Goal: Transaction & Acquisition: Obtain resource

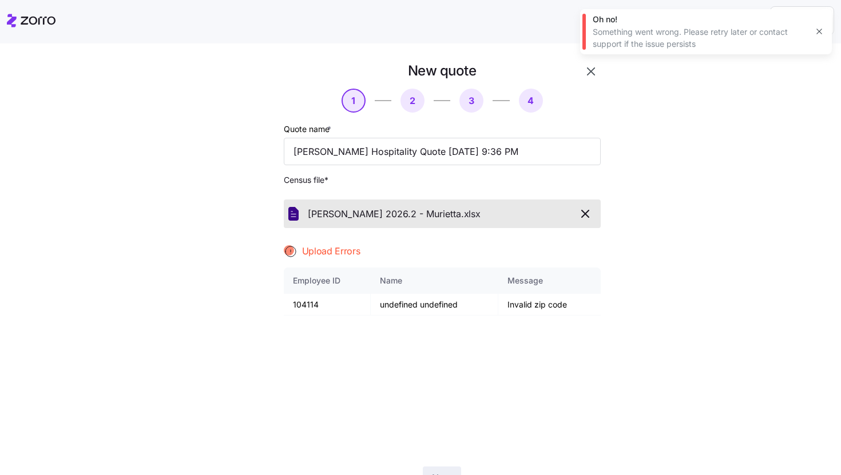
click at [818, 32] on icon "button" at bounding box center [819, 31] width 9 height 9
click at [590, 74] on icon "button" at bounding box center [591, 72] width 14 height 14
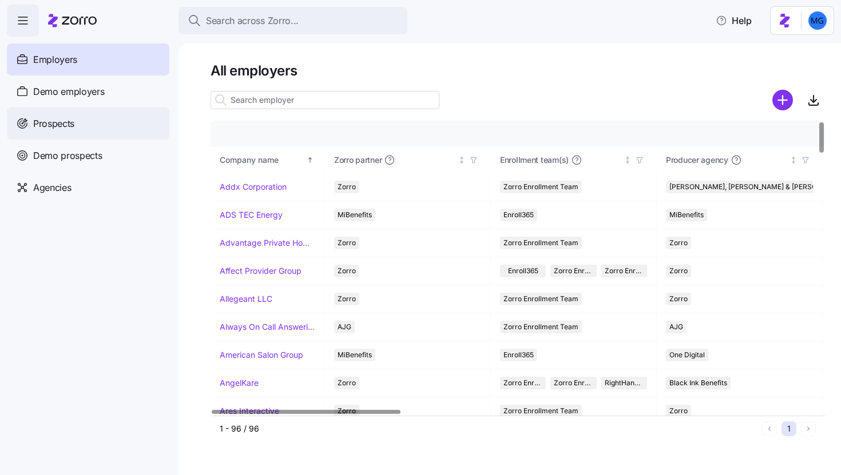
click at [98, 117] on div "Prospects" at bounding box center [88, 124] width 162 height 32
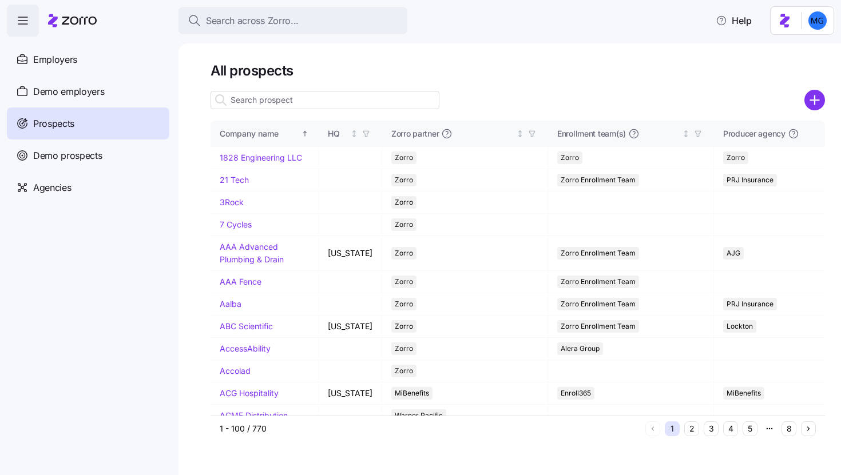
click at [824, 106] on icon "add icon" at bounding box center [814, 100] width 21 height 21
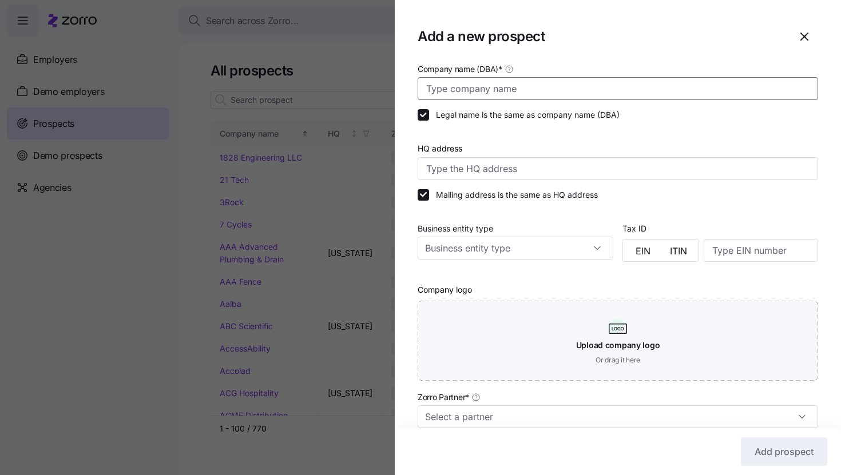
click at [689, 84] on input "Company name (DBA) *" at bounding box center [618, 88] width 400 height 23
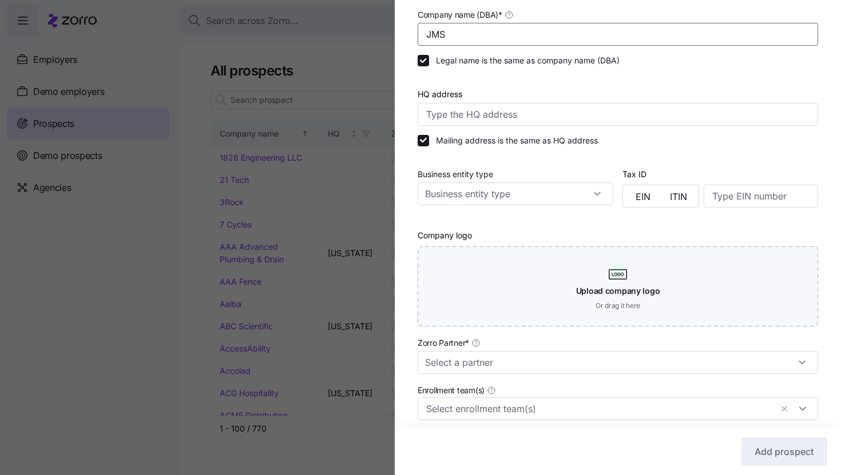
scroll to position [216, 0]
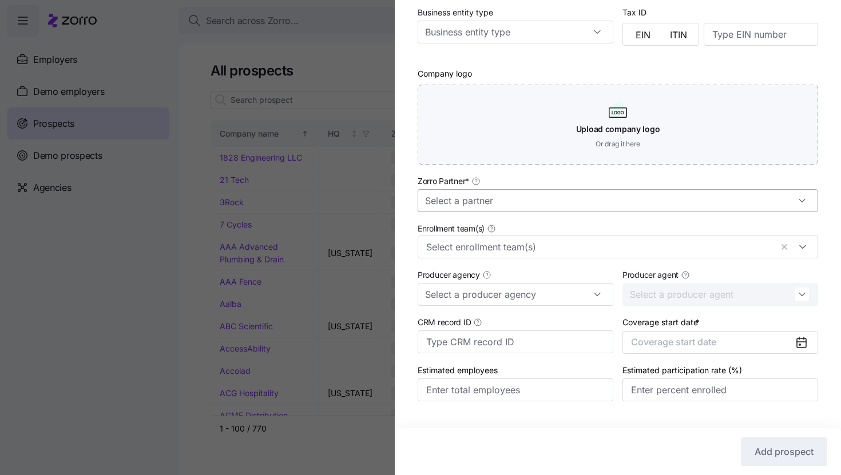
type input "JMS"
click at [614, 208] on input "Zorro Partner *" at bounding box center [618, 200] width 400 height 23
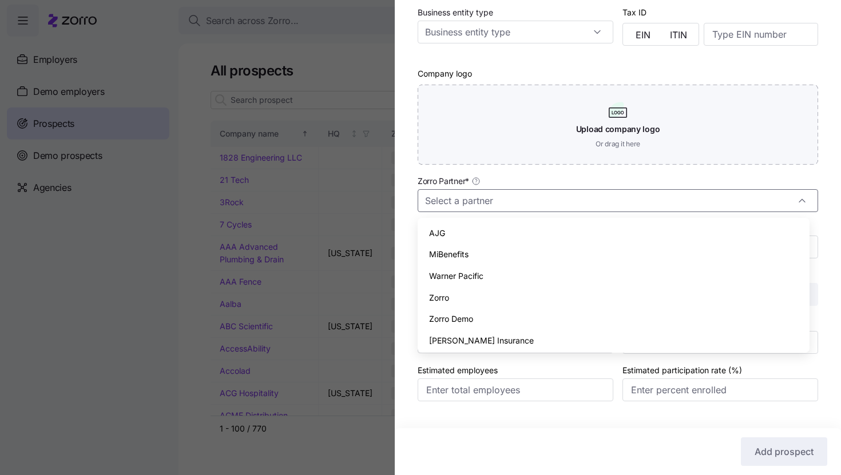
click at [575, 295] on div "Zorro" at bounding box center [613, 298] width 383 height 22
type input "Zorro"
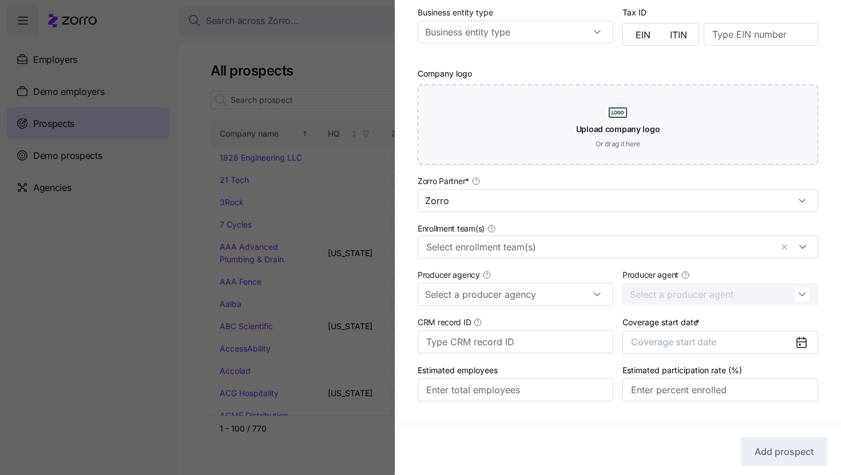
click at [574, 259] on div "Enrollment team(s)" at bounding box center [618, 240] width 410 height 46
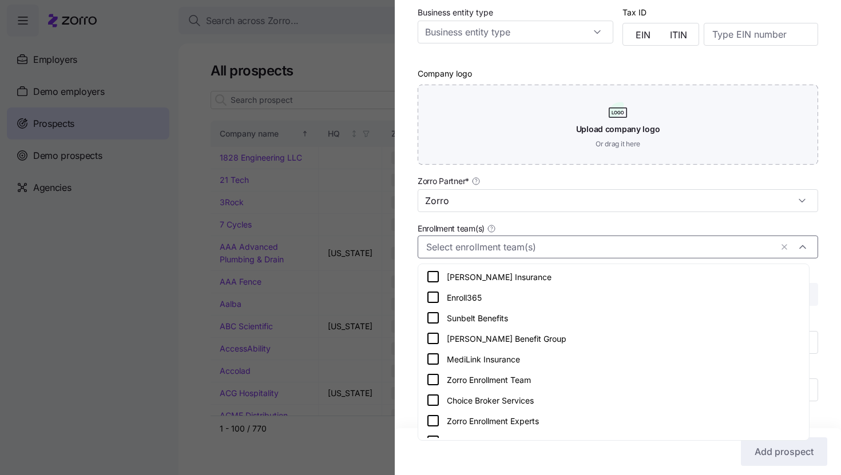
click at [574, 251] on input "Enrollment team(s)" at bounding box center [599, 247] width 346 height 15
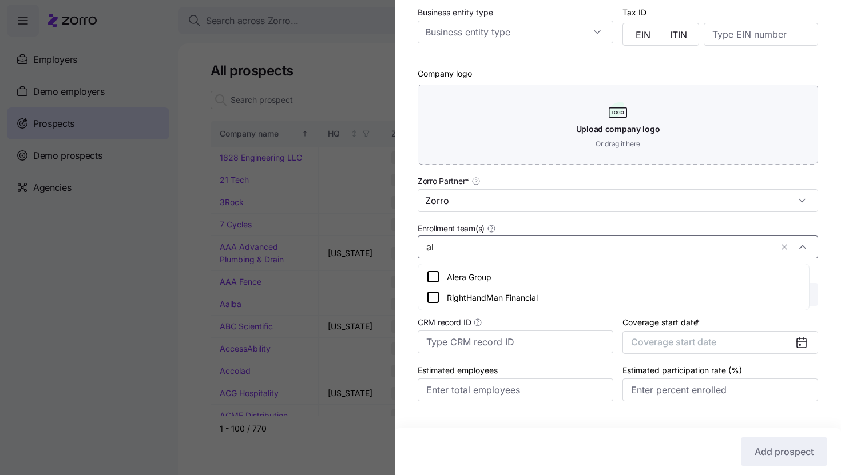
click at [545, 281] on div "Alera Group" at bounding box center [613, 277] width 375 height 14
type input "al"
click at [825, 263] on div "Company name (DBA) * JMS Legal name is the same as company name (DBA) HQ addres…" at bounding box center [618, 135] width 446 height 579
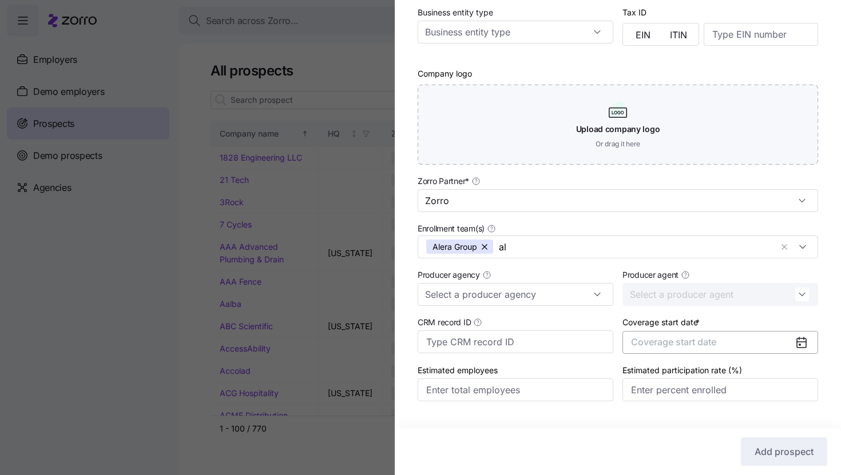
click at [725, 340] on button "Coverage start date" at bounding box center [720, 342] width 196 height 23
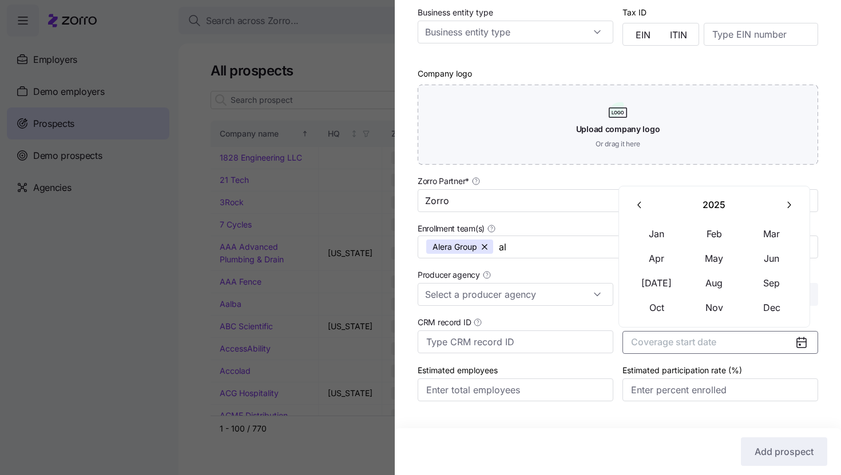
click at [786, 207] on icon "button" at bounding box center [788, 205] width 11 height 11
click at [673, 233] on button "Jan" at bounding box center [656, 234] width 57 height 24
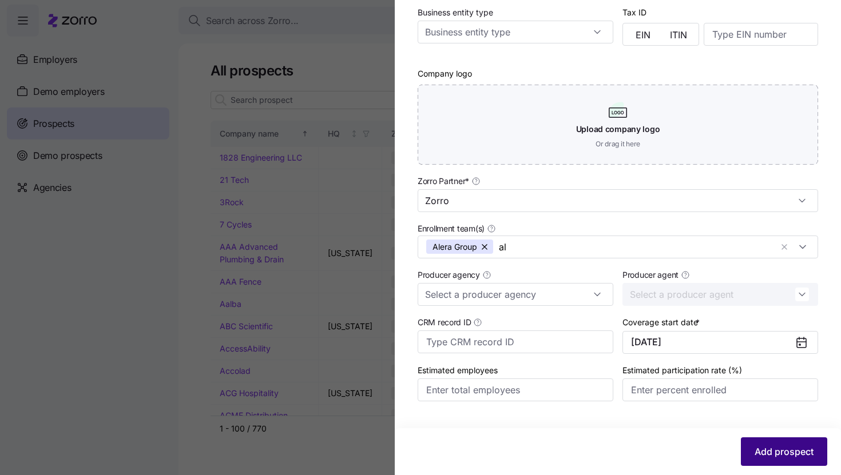
click at [769, 458] on span "Add prospect" at bounding box center [784, 452] width 59 height 14
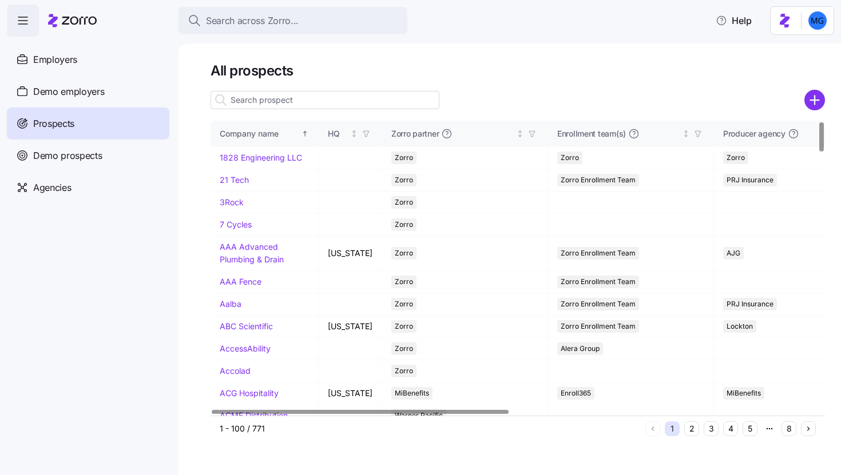
click at [358, 98] on input at bounding box center [325, 100] width 229 height 18
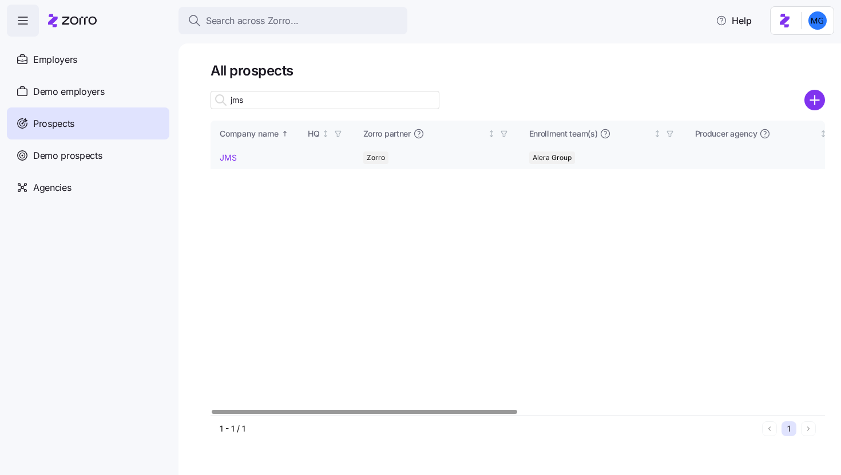
type input "jms"
click at [226, 157] on link "JMS" at bounding box center [228, 158] width 17 height 10
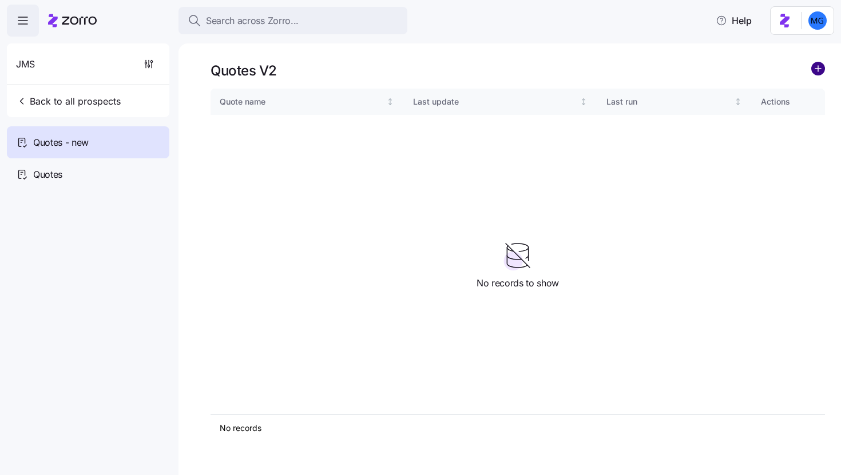
click at [820, 70] on circle "add icon" at bounding box center [818, 68] width 13 height 13
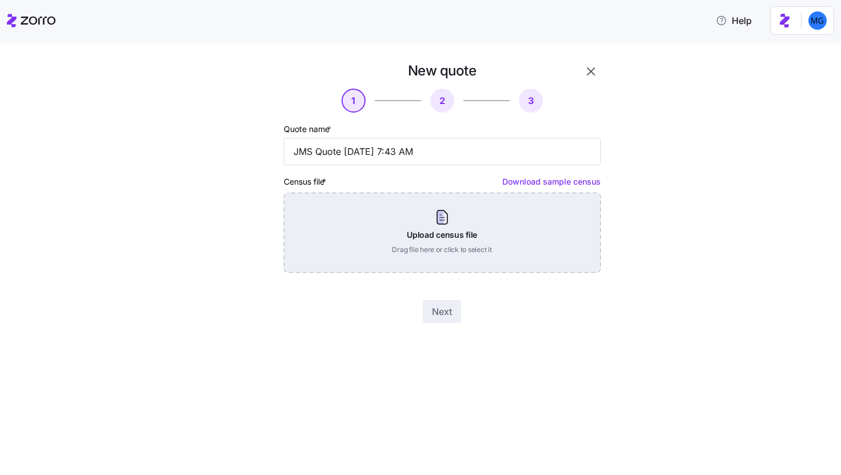
click at [486, 248] on div "Upload census file Drag file here or click to select it" at bounding box center [442, 233] width 317 height 80
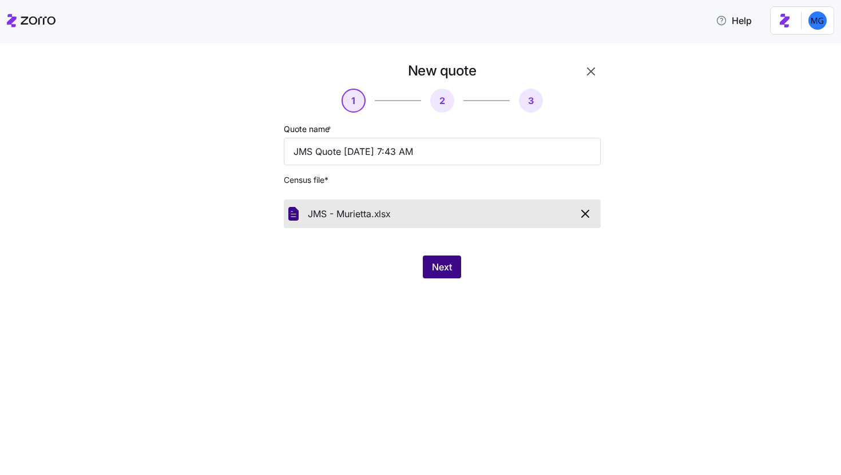
click at [431, 272] on button "Next" at bounding box center [442, 267] width 38 height 23
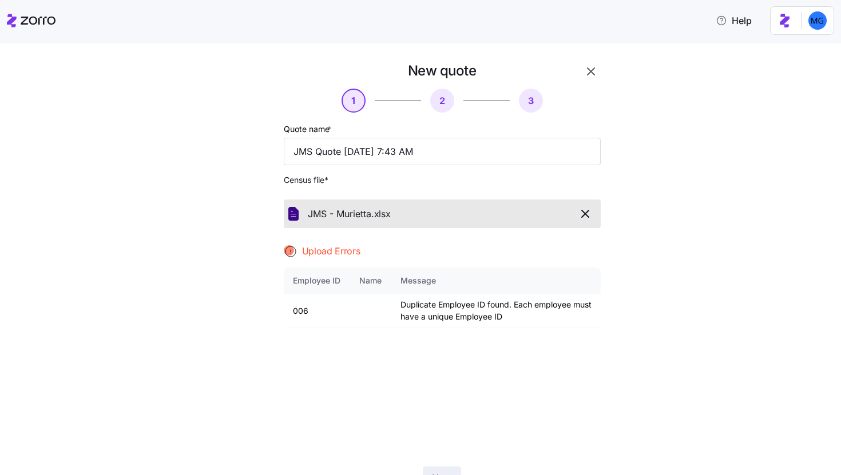
click at [593, 73] on icon "button" at bounding box center [591, 72] width 14 height 14
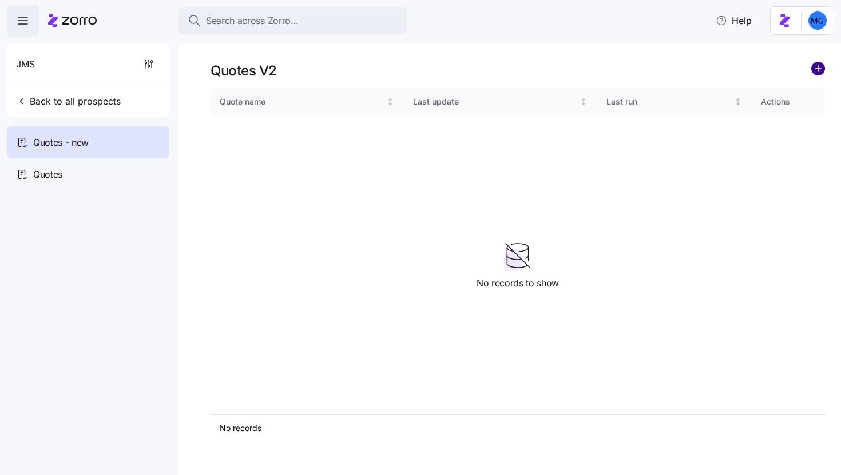
click at [815, 66] on circle "add icon" at bounding box center [818, 68] width 13 height 13
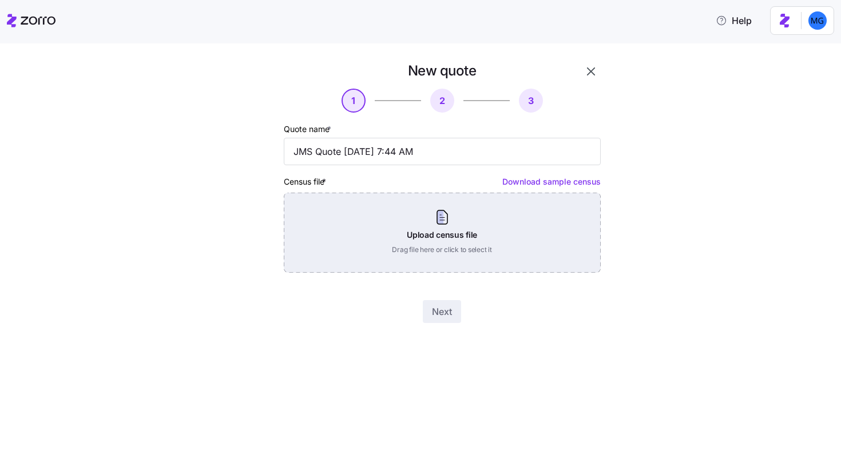
click at [439, 243] on div "Upload census file Drag file here or click to select it" at bounding box center [442, 233] width 317 height 80
click at [463, 238] on div "Upload census file Drag file here or click to select it" at bounding box center [442, 233] width 317 height 80
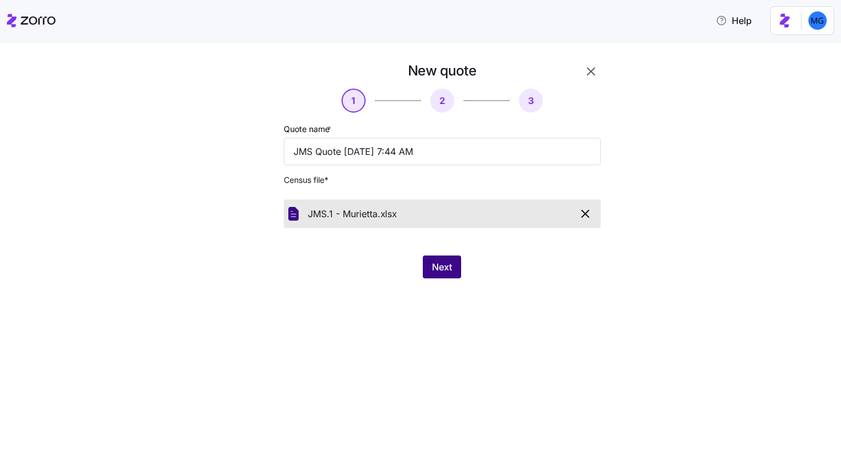
click at [439, 274] on span "Next" at bounding box center [442, 267] width 20 height 14
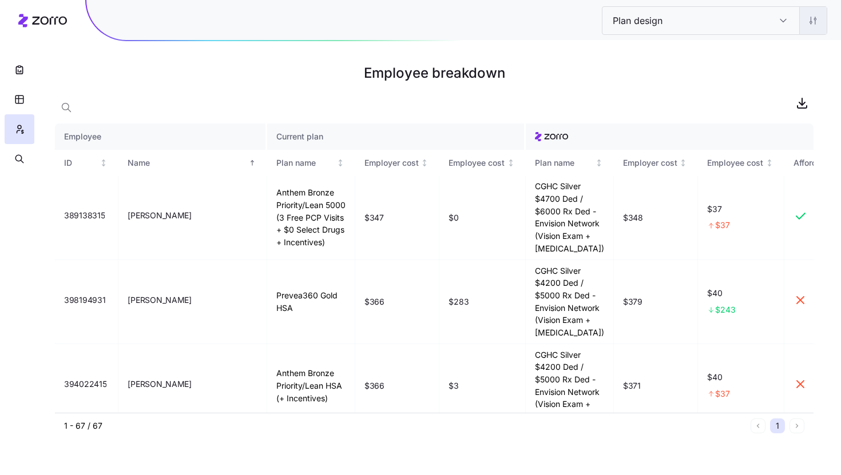
click at [811, 25] on html "Plan design Plan design Employee breakdown Employee Current plan ID Name Plan n…" at bounding box center [420, 237] width 841 height 475
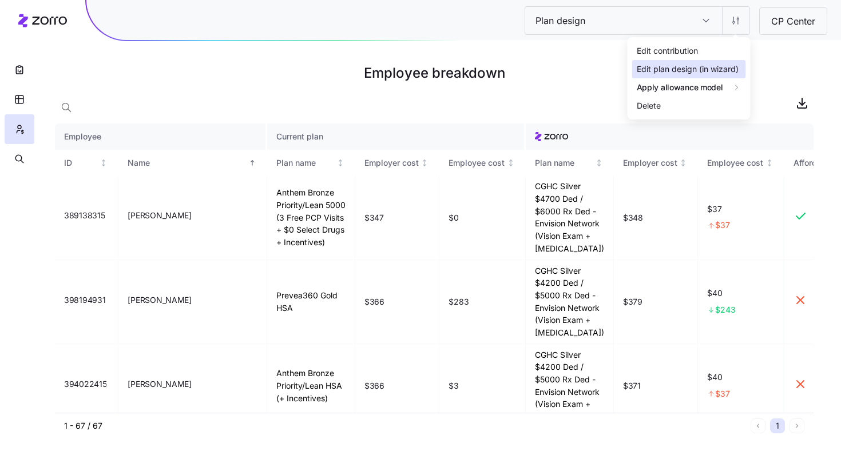
click at [735, 70] on div "Edit plan design (in wizard)" at bounding box center [688, 69] width 102 height 13
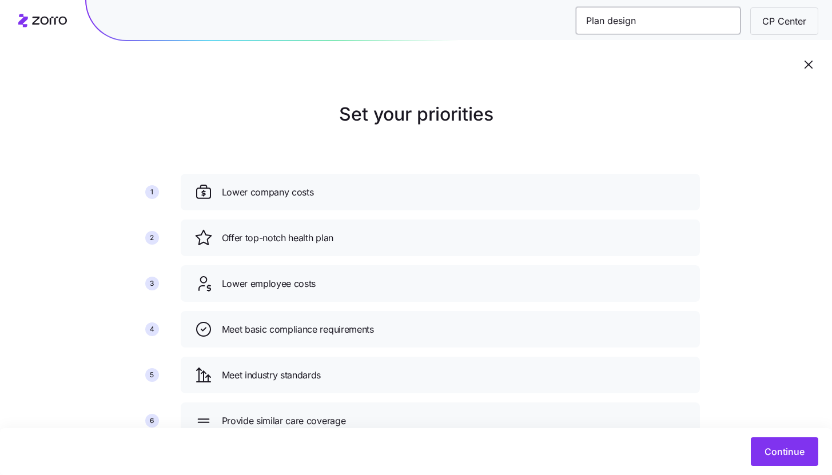
click at [680, 28] on input "Plan design" at bounding box center [658, 20] width 165 height 27
click at [775, 454] on span "Continue" at bounding box center [785, 452] width 40 height 14
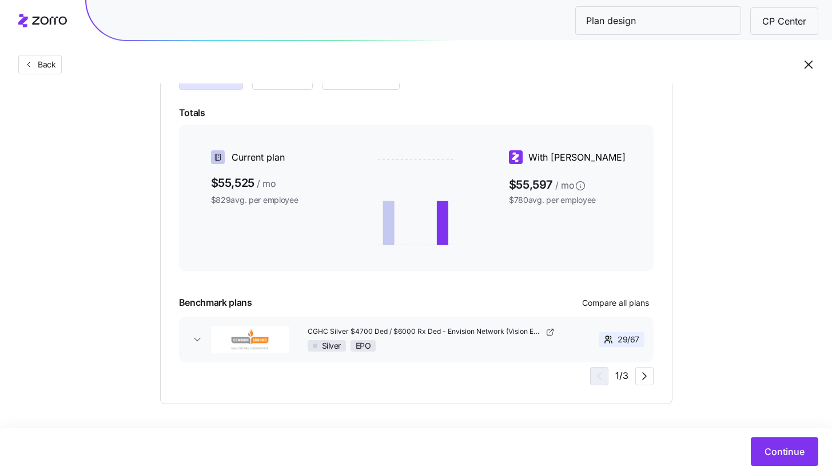
scroll to position [167, 0]
click at [781, 452] on span "Continue" at bounding box center [785, 452] width 40 height 14
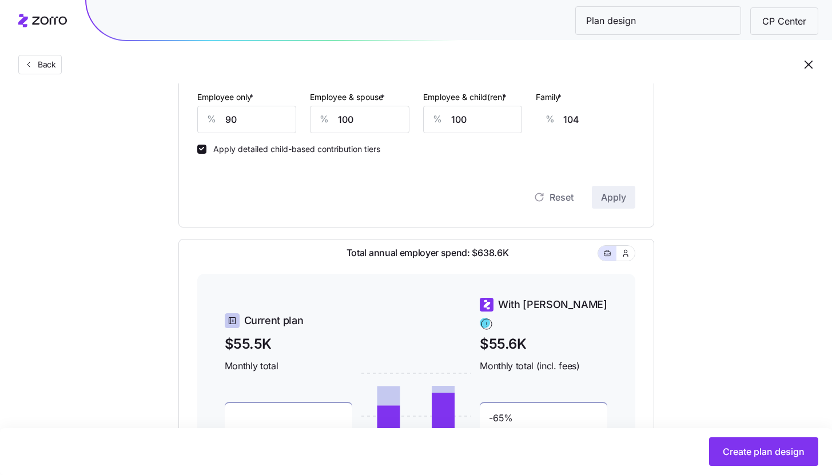
scroll to position [462, 0]
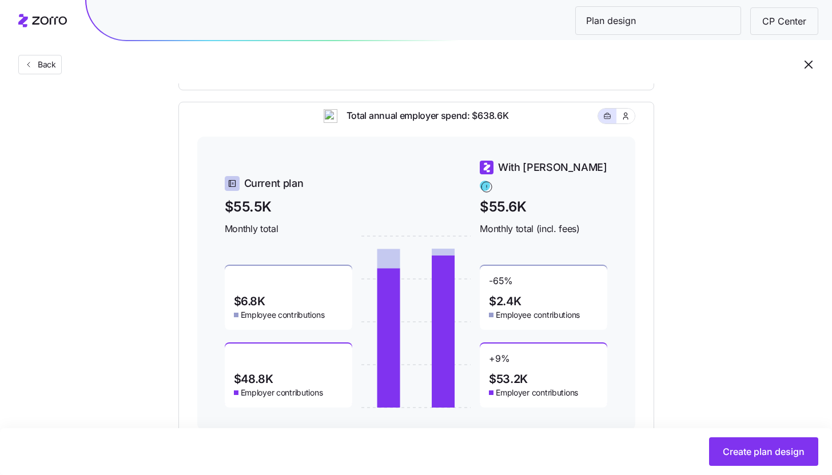
click at [784, 27] on span "CP Center" at bounding box center [784, 21] width 62 height 14
click at [782, 19] on span "CP Center" at bounding box center [784, 21] width 62 height 14
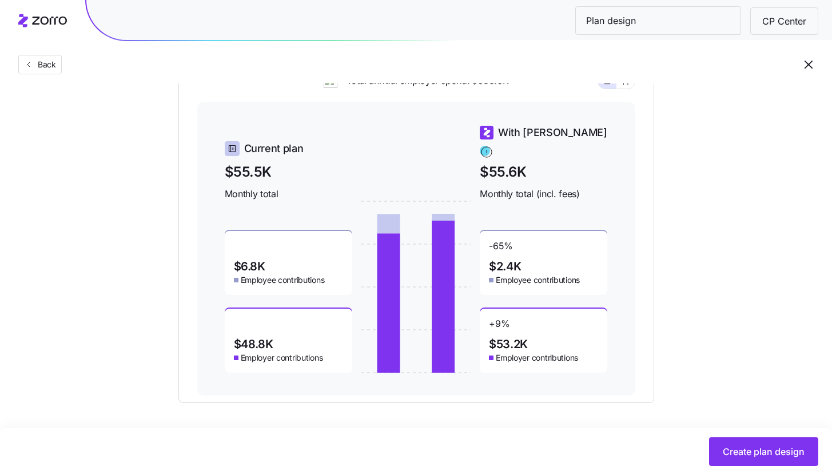
scroll to position [498, 0]
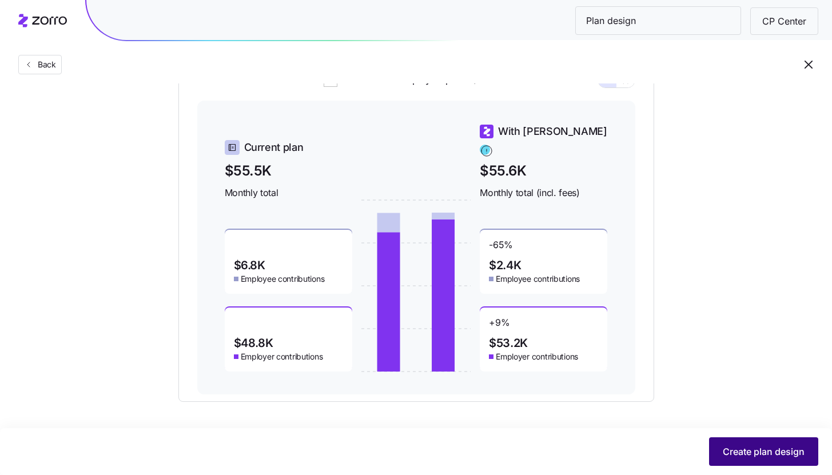
click at [755, 458] on span "Create plan design" at bounding box center [764, 452] width 82 height 14
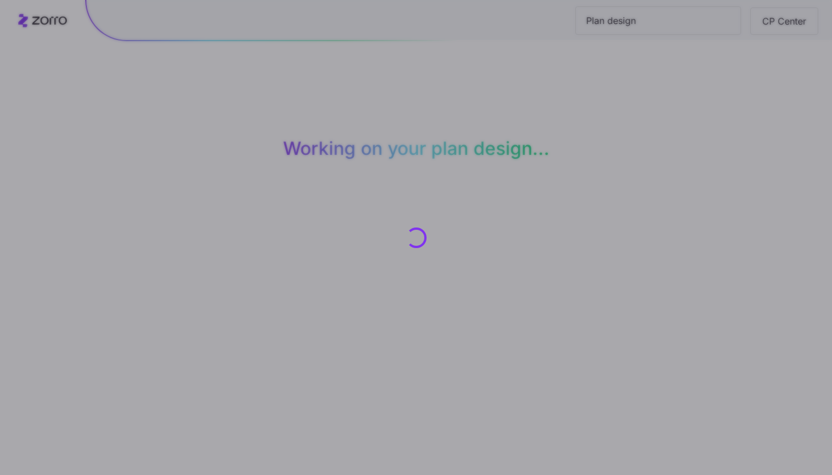
scroll to position [0, 0]
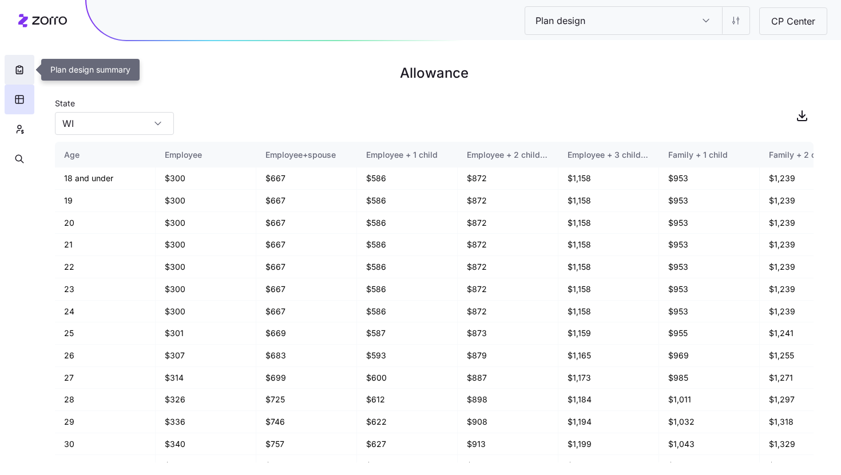
click at [26, 77] on button "button" at bounding box center [20, 70] width 30 height 30
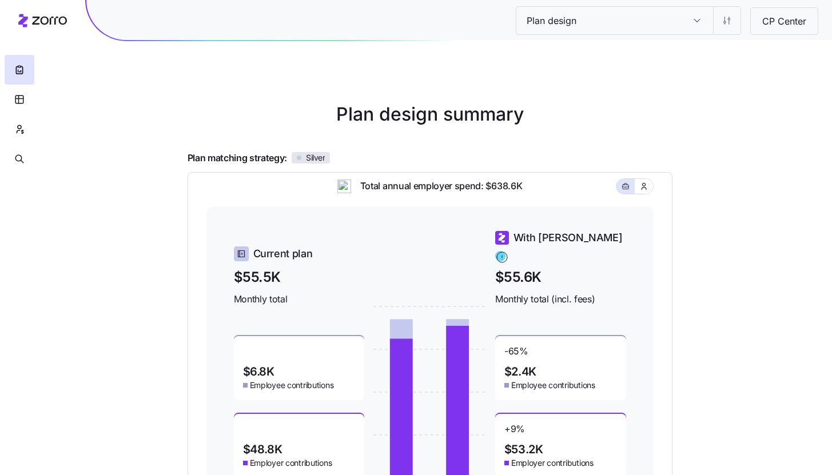
click at [777, 31] on div "CP Center" at bounding box center [785, 20] width 68 height 27
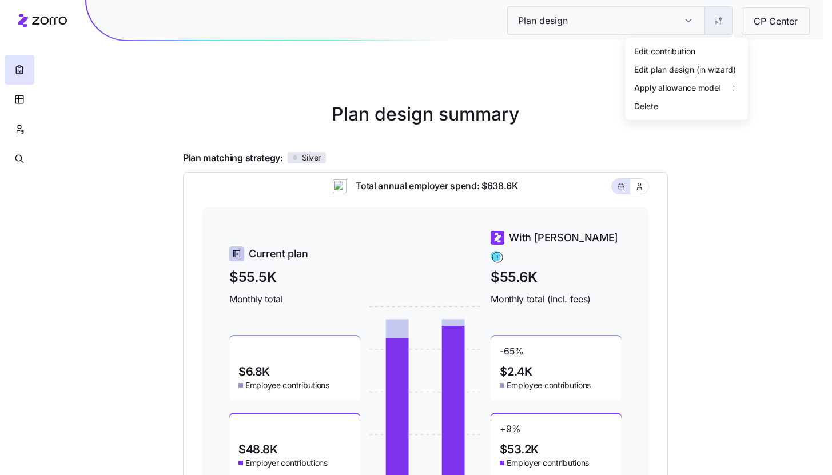
click at [729, 22] on html "Plan design Plan design CP Center Plan design summary Plan matching strategy: S…" at bounding box center [416, 314] width 832 height 628
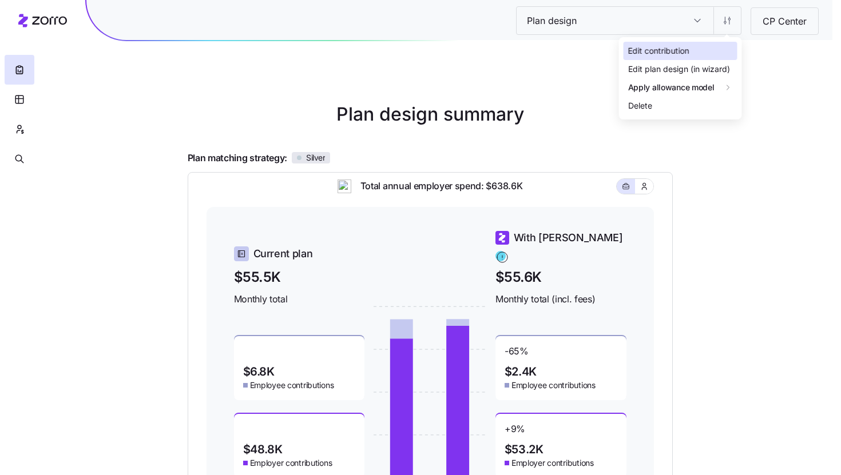
click at [723, 53] on div "Edit contribution" at bounding box center [681, 51] width 114 height 18
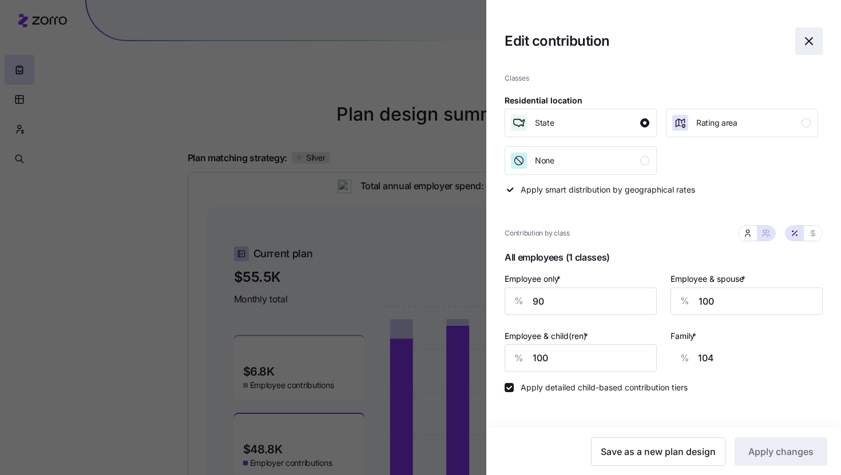
click at [807, 46] on icon "button" at bounding box center [809, 41] width 14 height 14
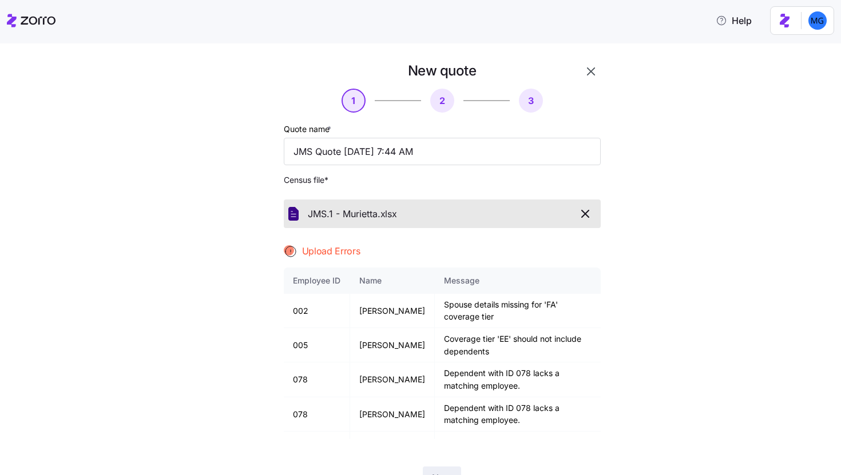
click at [584, 76] on icon "button" at bounding box center [591, 72] width 14 height 14
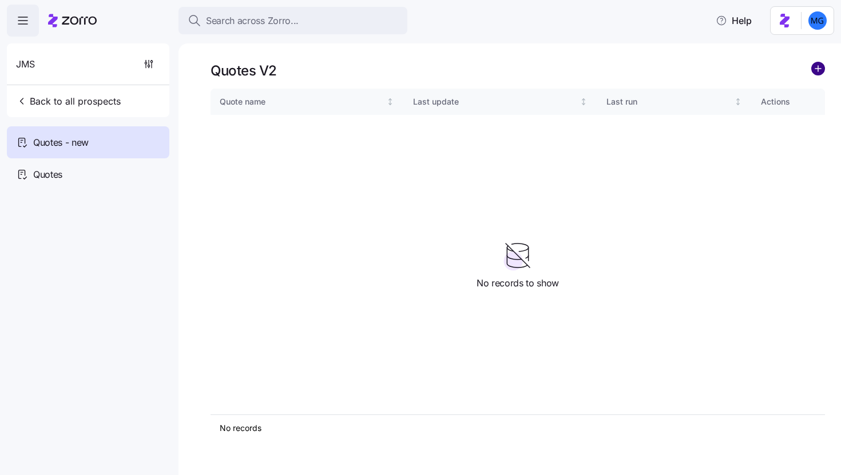
click at [815, 72] on circle "add icon" at bounding box center [818, 68] width 13 height 13
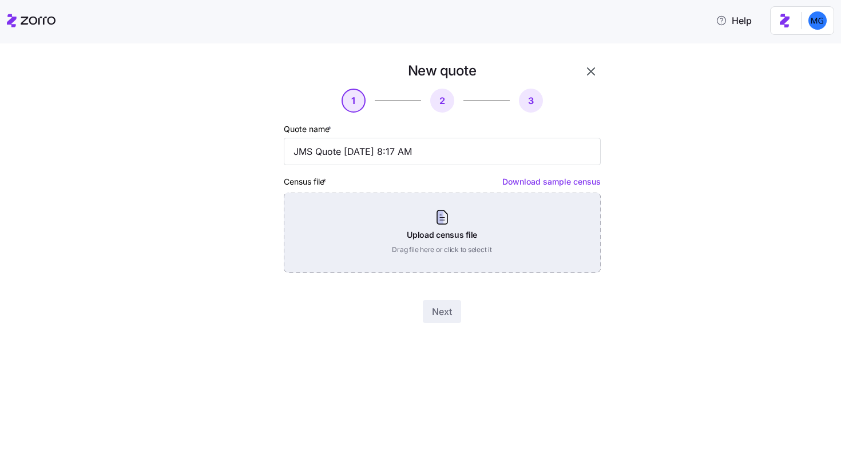
click at [432, 219] on div "Upload census file Drag file here or click to select it" at bounding box center [442, 233] width 317 height 80
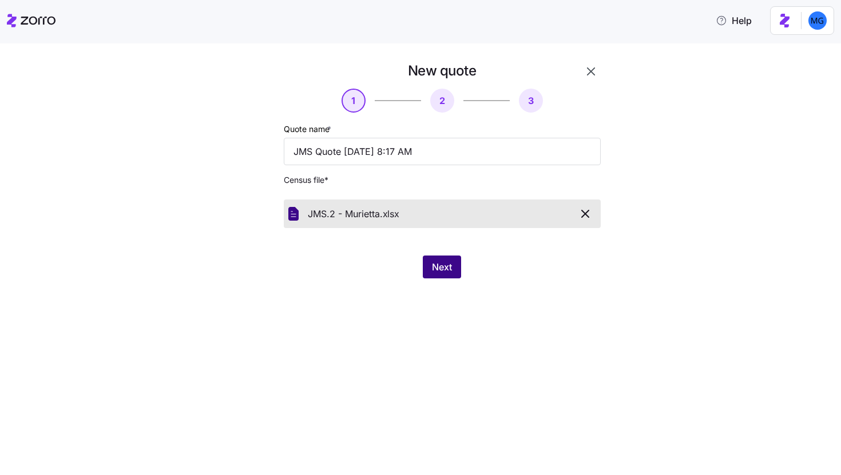
click at [431, 263] on button "Next" at bounding box center [442, 267] width 38 height 23
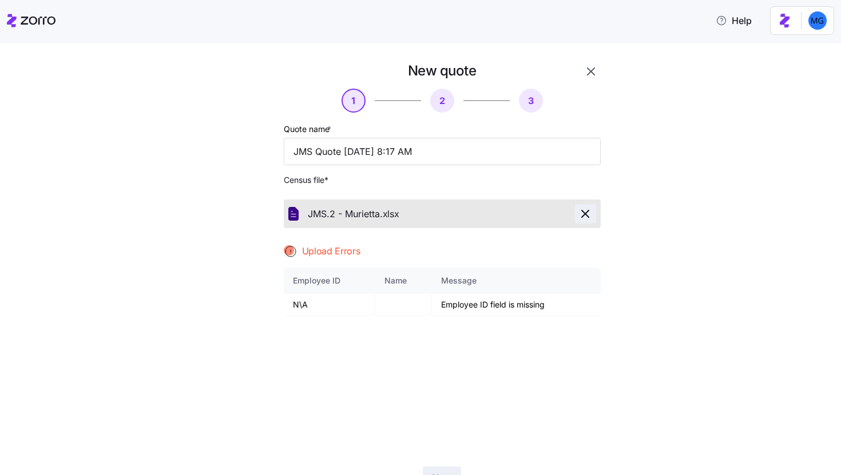
click at [579, 215] on icon "button" at bounding box center [585, 214] width 14 height 14
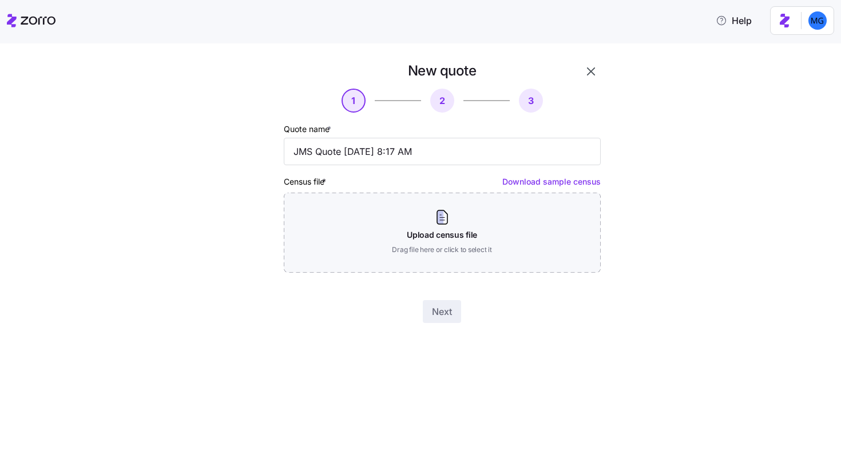
click at [591, 74] on icon "button" at bounding box center [591, 72] width 14 height 14
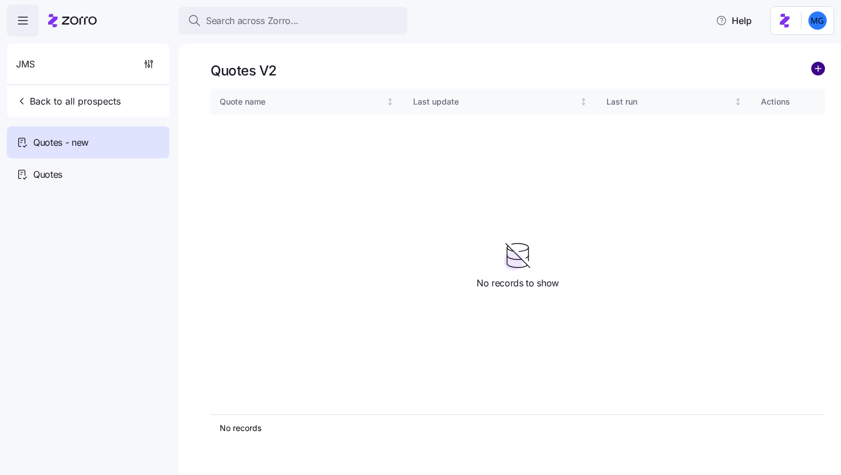
click at [818, 70] on circle "add icon" at bounding box center [818, 68] width 13 height 13
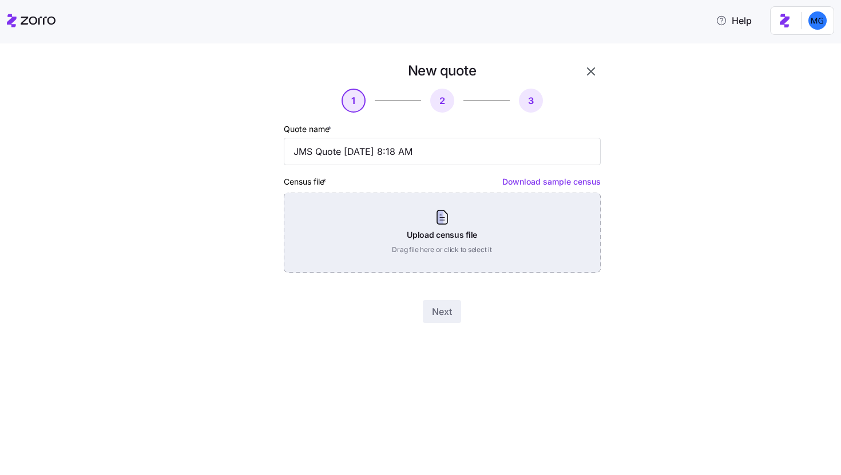
click at [456, 234] on div "Upload census file Drag file here or click to select it" at bounding box center [442, 233] width 317 height 80
click at [482, 254] on div "Upload census file Drag file here or click to select it" at bounding box center [442, 233] width 317 height 80
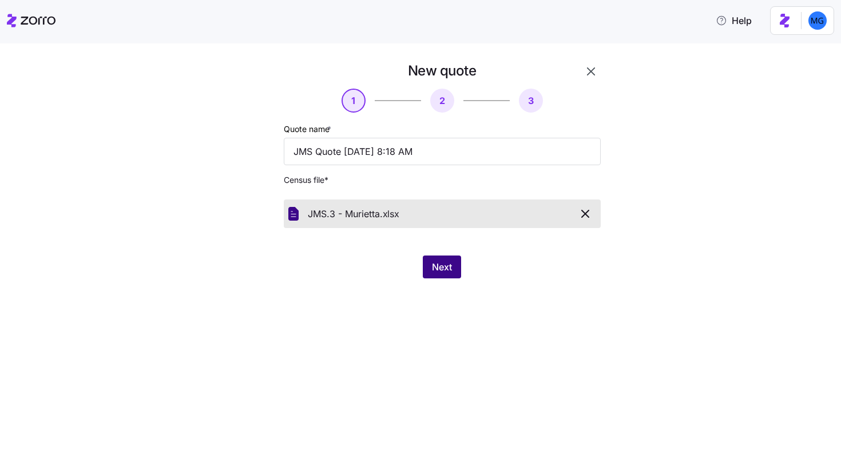
click at [444, 269] on span "Next" at bounding box center [442, 267] width 20 height 14
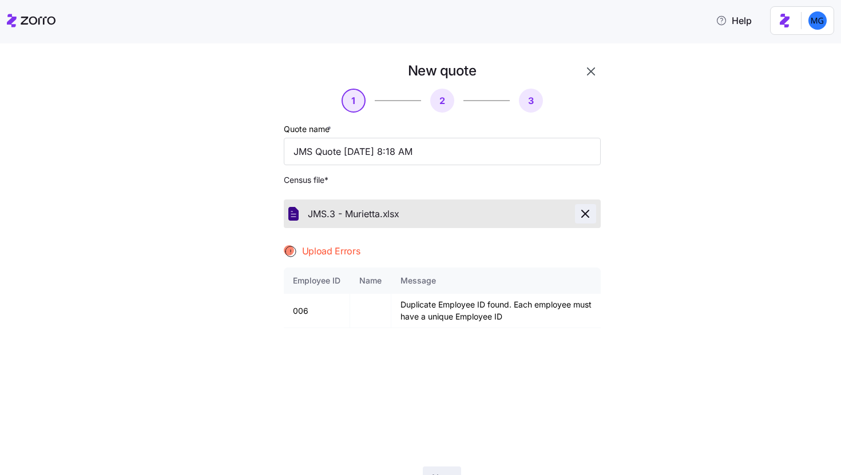
click at [583, 212] on icon "button" at bounding box center [585, 214] width 7 height 7
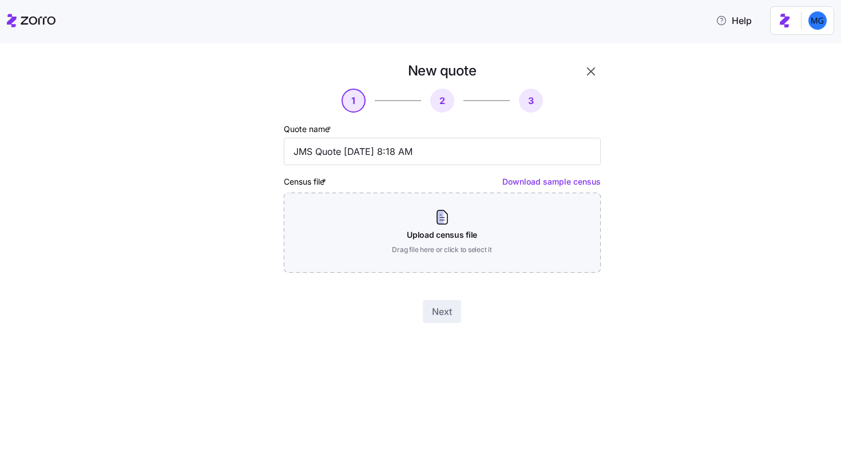
click at [598, 73] on button "button" at bounding box center [590, 71] width 19 height 19
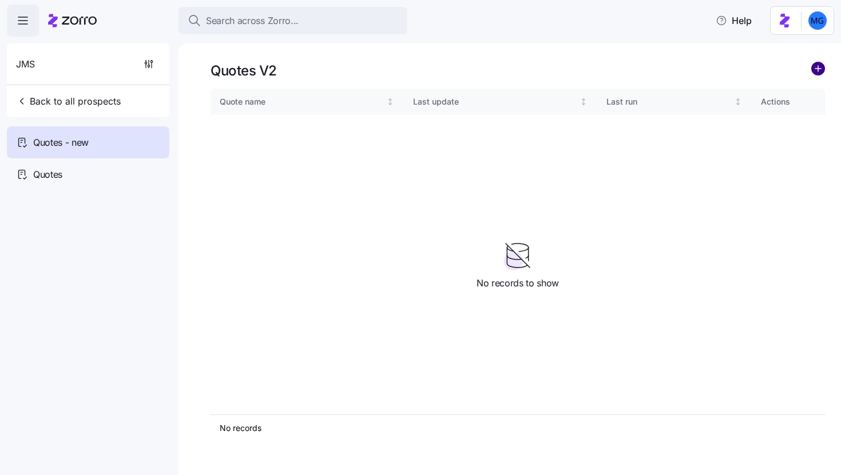
click at [819, 74] on circle "add icon" at bounding box center [818, 68] width 13 height 13
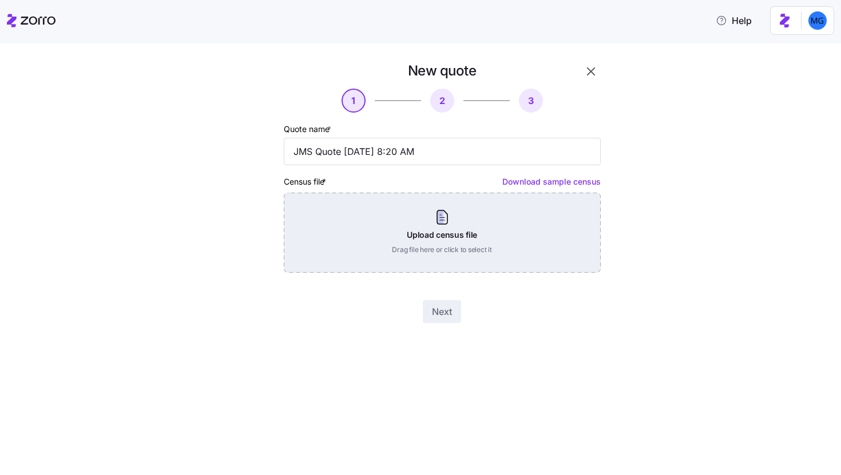
click at [400, 241] on div "Upload census file Drag file here or click to select it" at bounding box center [442, 233] width 317 height 80
click at [469, 231] on div "Upload census file Drag file here or click to select it" at bounding box center [442, 233] width 317 height 80
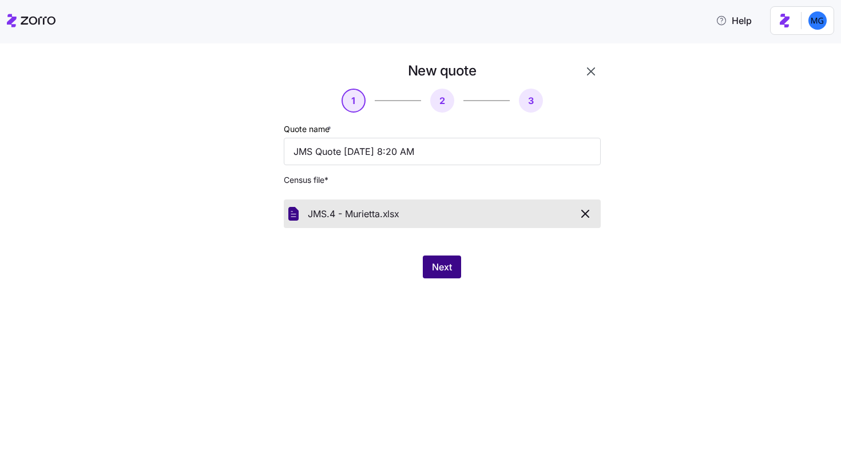
click at [430, 265] on button "Next" at bounding box center [442, 267] width 38 height 23
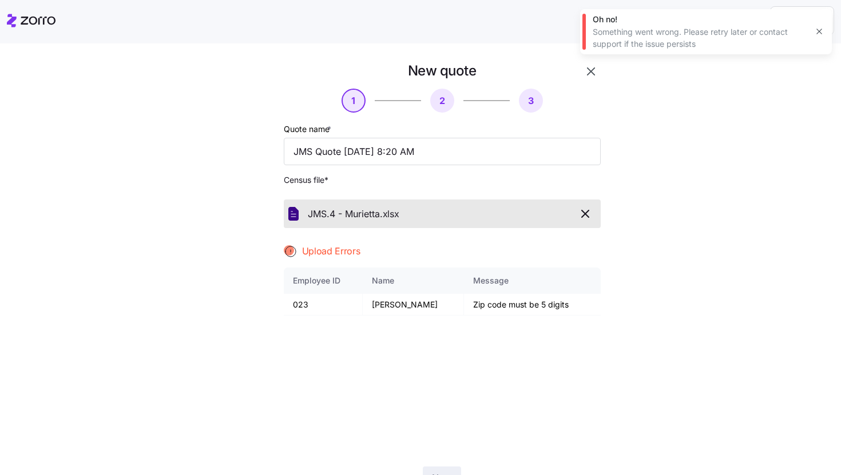
click at [816, 34] on icon "button" at bounding box center [819, 31] width 9 height 9
click at [600, 70] on div "New quote 1 2 3 Quote name * JMS Quote 10/06/2025 8:20 AM Census file * JMS.4 -…" at bounding box center [428, 283] width 400 height 442
click at [587, 73] on icon "button" at bounding box center [591, 72] width 14 height 14
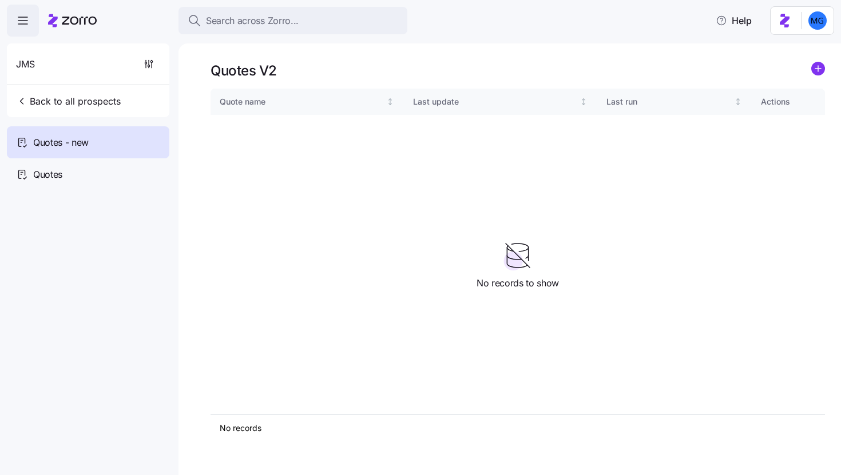
click at [817, 69] on icon "add icon" at bounding box center [818, 69] width 6 height 0
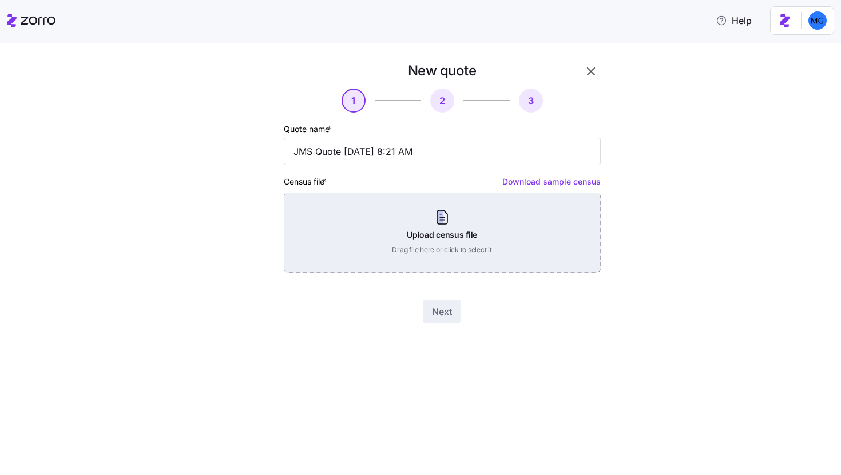
click at [462, 228] on div "Upload census file Drag file here or click to select it" at bounding box center [442, 233] width 317 height 80
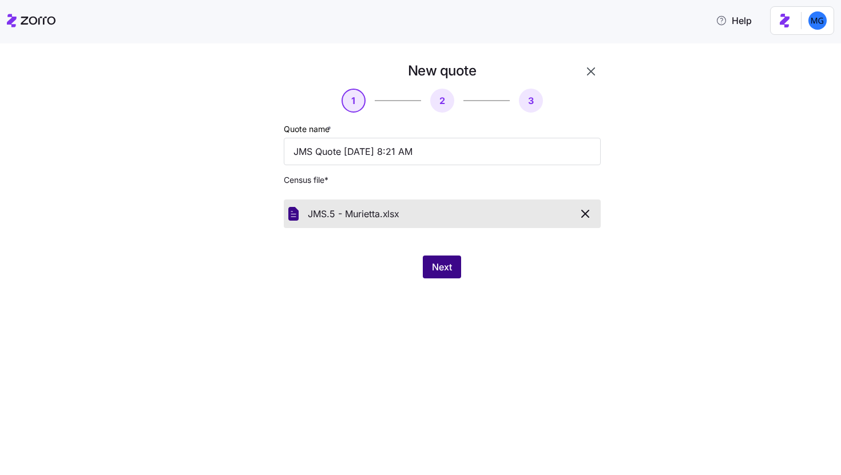
click at [437, 267] on span "Next" at bounding box center [442, 267] width 20 height 14
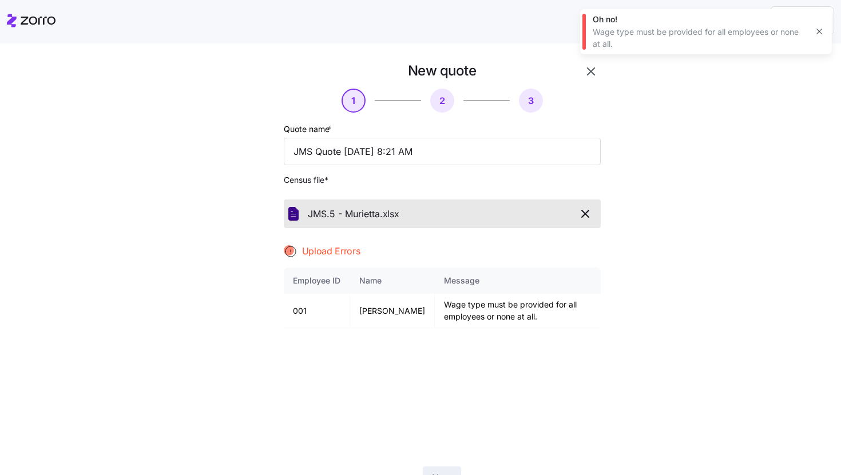
click at [822, 28] on icon "button" at bounding box center [819, 31] width 9 height 9
click at [589, 73] on icon "button" at bounding box center [591, 72] width 14 height 14
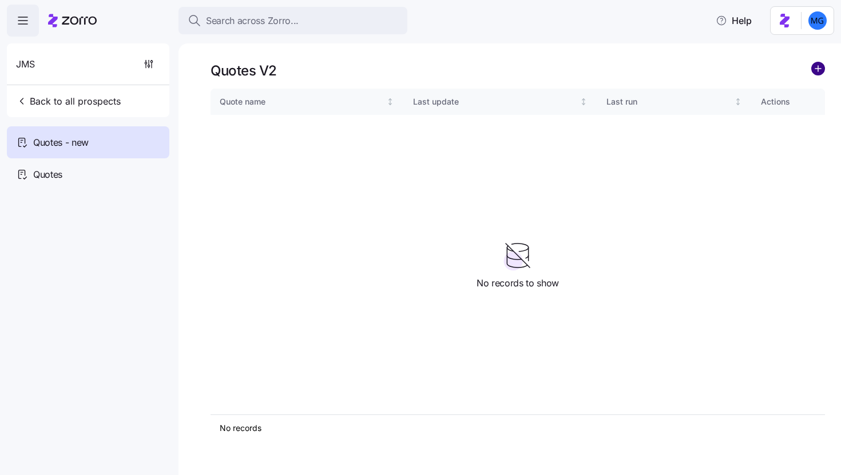
click at [821, 68] on circle "add icon" at bounding box center [818, 68] width 13 height 13
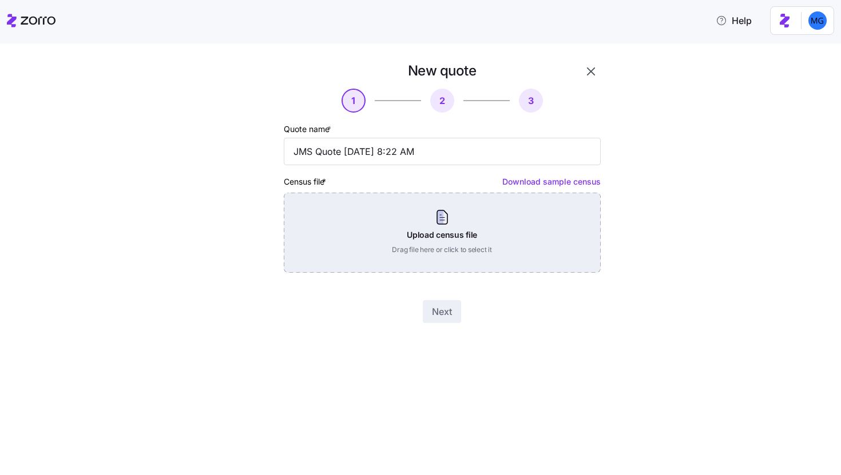
click at [478, 233] on div "Upload census file Drag file here or click to select it" at bounding box center [442, 233] width 317 height 80
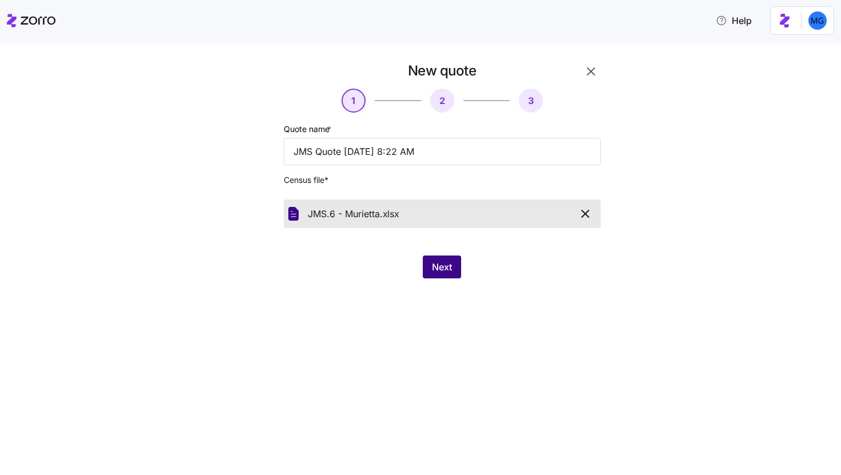
click at [446, 257] on button "Next" at bounding box center [442, 267] width 38 height 23
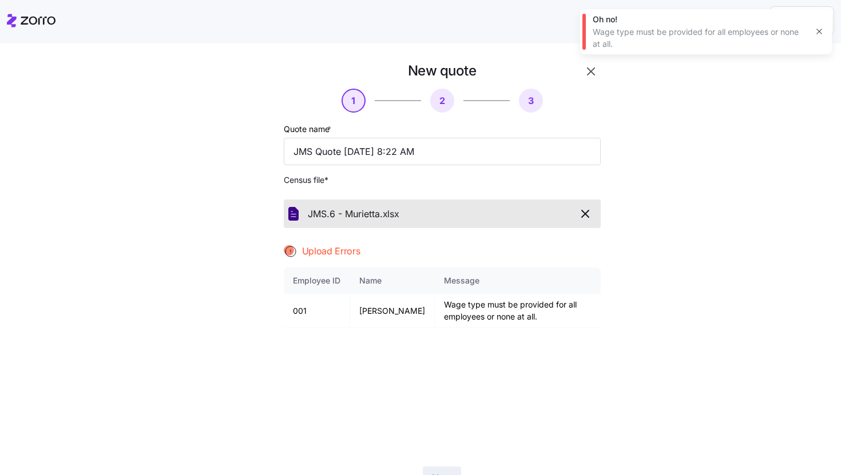
click at [821, 32] on icon "button" at bounding box center [819, 31] width 9 height 9
click at [592, 73] on icon "button" at bounding box center [591, 72] width 14 height 14
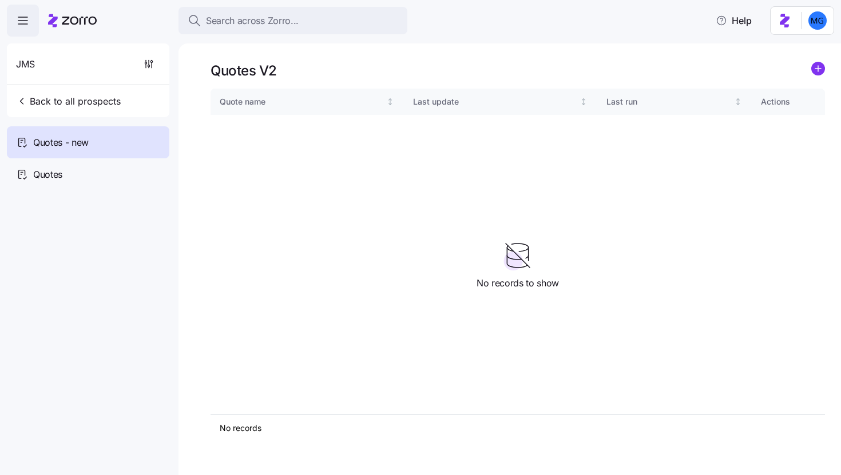
click at [823, 75] on icon "add icon" at bounding box center [818, 69] width 14 height 14
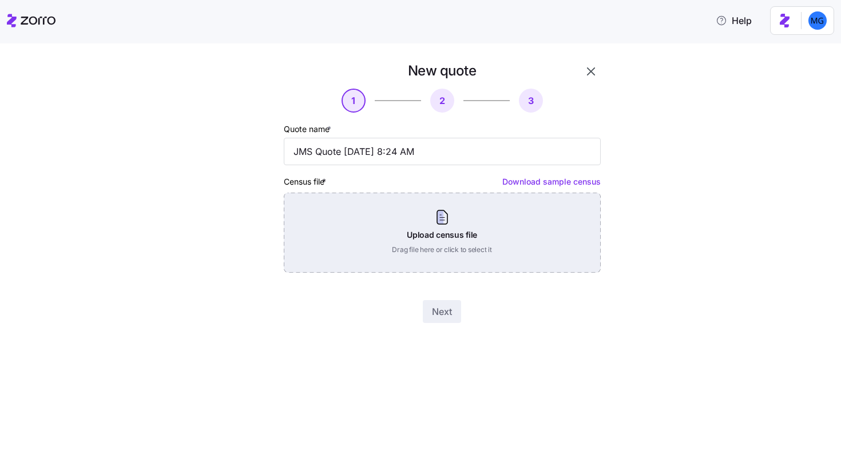
click at [473, 242] on div "Upload census file Drag file here or click to select it" at bounding box center [442, 233] width 317 height 80
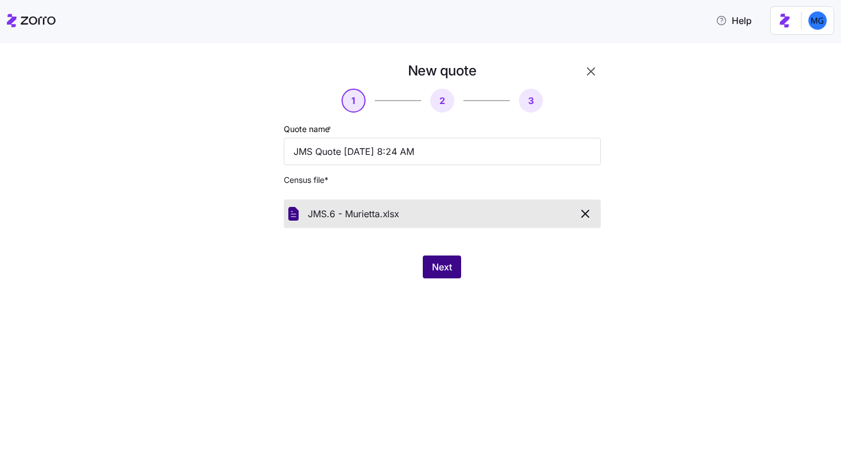
click at [447, 276] on button "Next" at bounding box center [442, 267] width 38 height 23
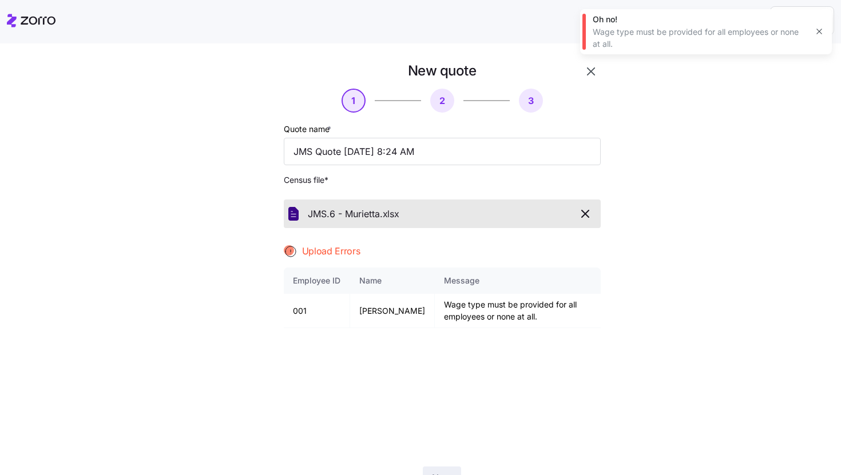
click at [817, 31] on icon "button" at bounding box center [819, 31] width 9 height 9
click at [587, 71] on icon "button" at bounding box center [591, 72] width 8 height 8
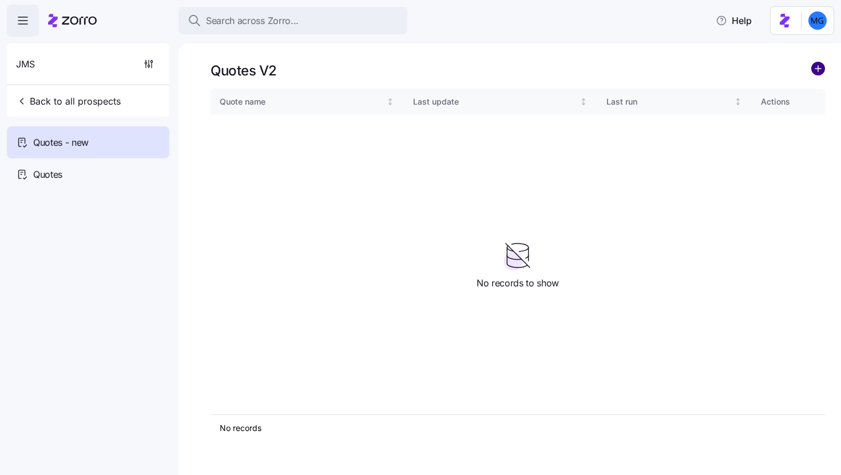
click at [819, 74] on circle "add icon" at bounding box center [818, 68] width 13 height 13
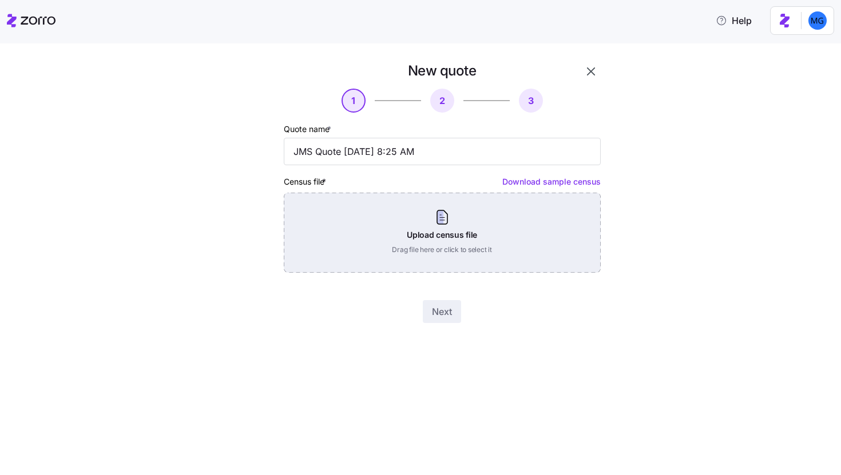
click at [498, 264] on div "Upload census file Drag file here or click to select it" at bounding box center [442, 233] width 317 height 80
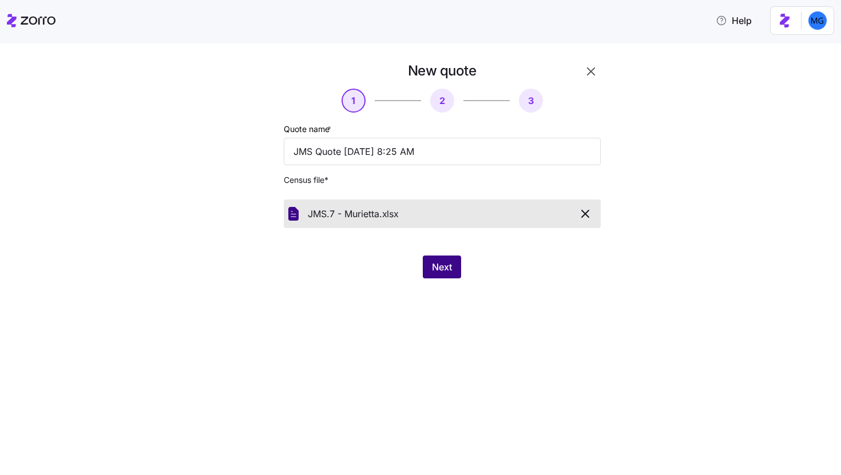
click at [439, 263] on span "Next" at bounding box center [442, 267] width 20 height 14
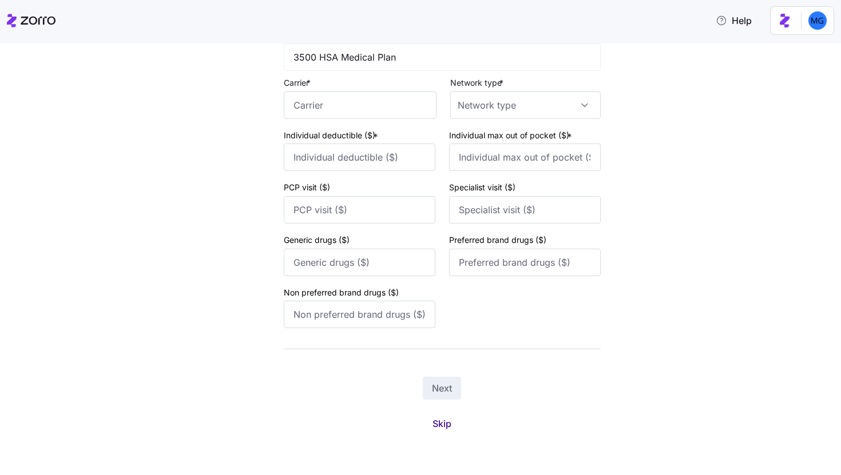
click at [427, 433] on button "Skip" at bounding box center [441, 424] width 37 height 21
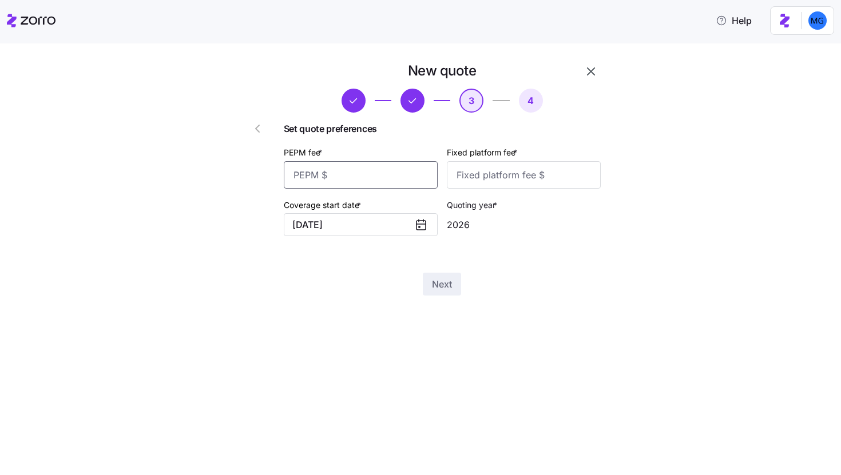
click at [383, 177] on input "PEPM fee *" at bounding box center [361, 174] width 154 height 27
type input "50"
type input "100"
click at [452, 281] on button "Next" at bounding box center [442, 284] width 38 height 23
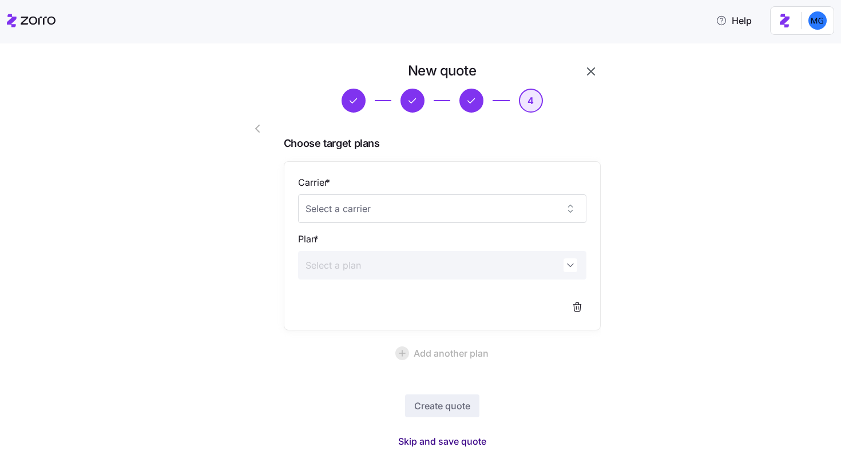
click at [475, 444] on span "Skip and save quote" at bounding box center [442, 442] width 88 height 14
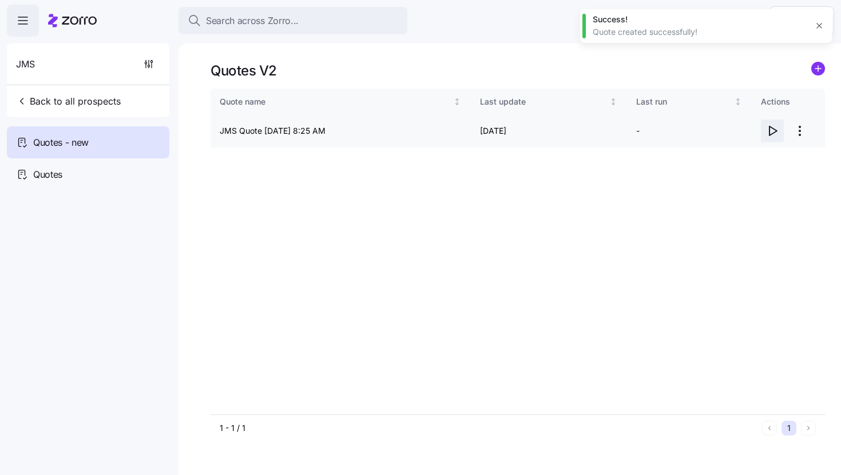
click at [771, 136] on icon "button" at bounding box center [772, 131] width 14 height 14
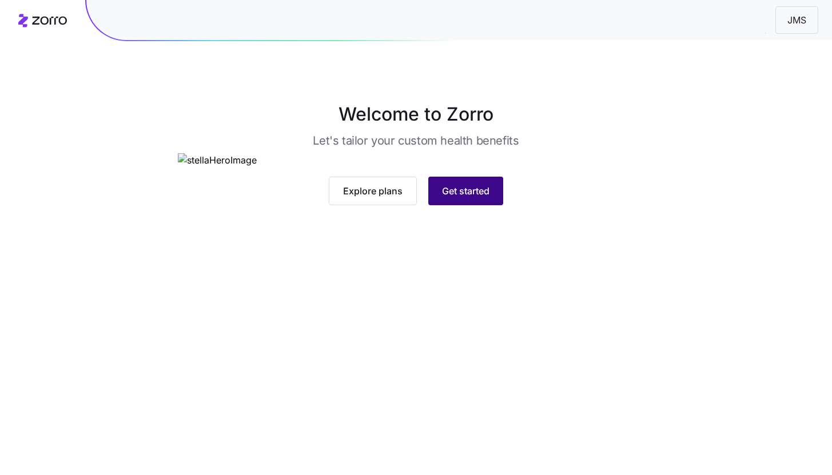
click at [470, 198] on span "Get started" at bounding box center [465, 191] width 47 height 14
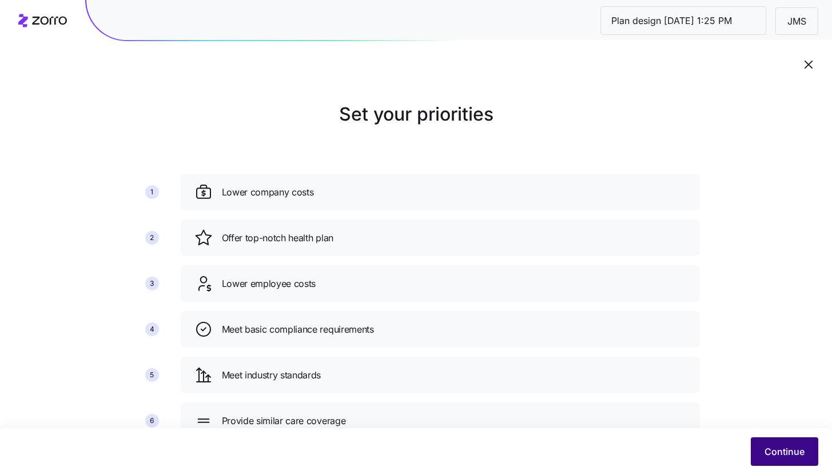
click at [769, 459] on button "Continue" at bounding box center [785, 452] width 68 height 29
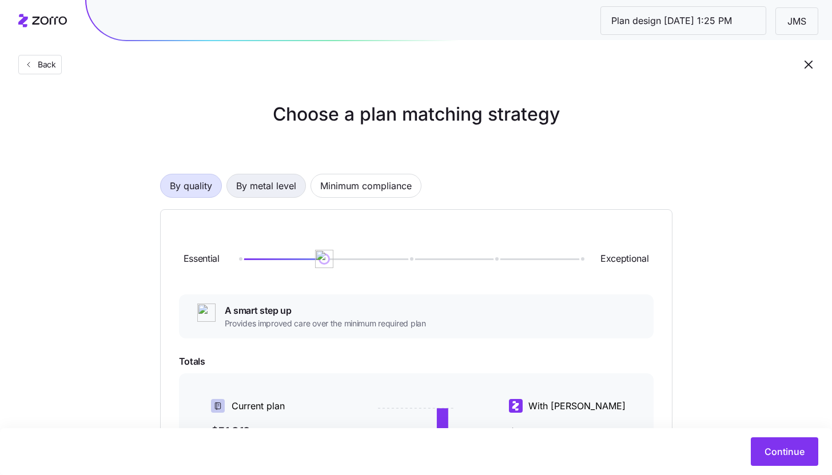
click at [263, 188] on span "By metal level" at bounding box center [266, 185] width 60 height 23
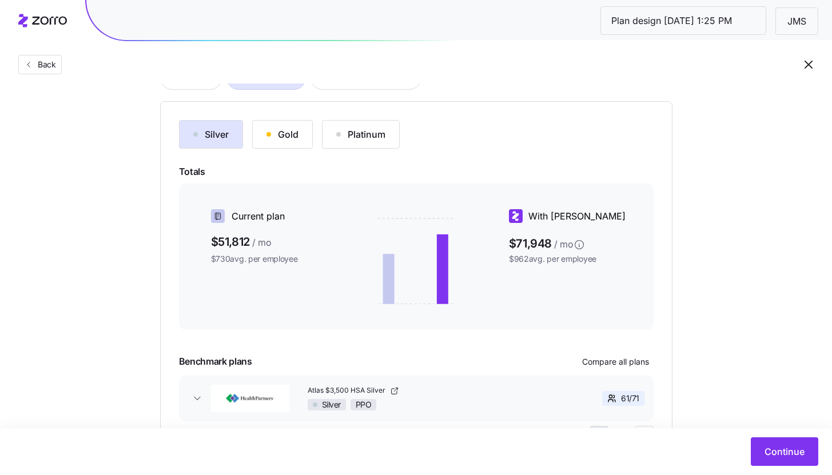
scroll to position [169, 0]
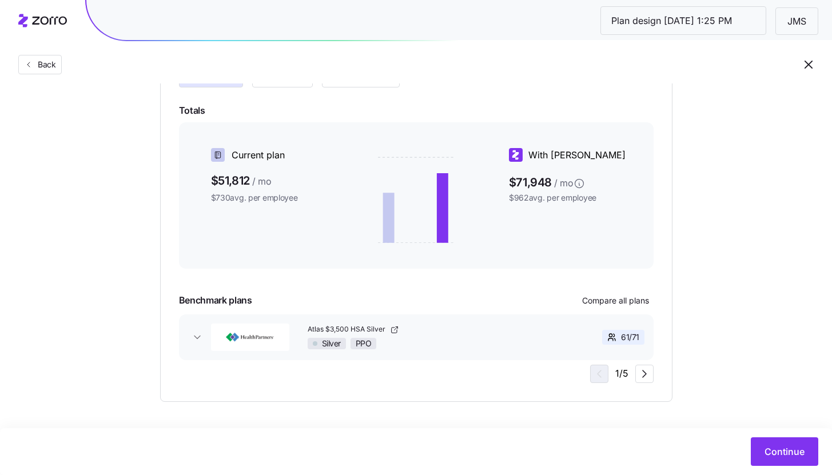
click at [777, 466] on div "Continue" at bounding box center [416, 451] width 832 height 47
click at [777, 456] on span "Continue" at bounding box center [785, 452] width 40 height 14
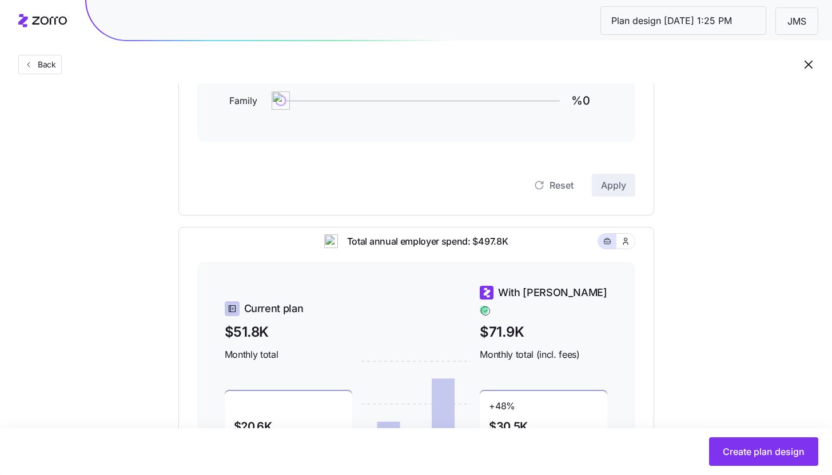
scroll to position [396, 0]
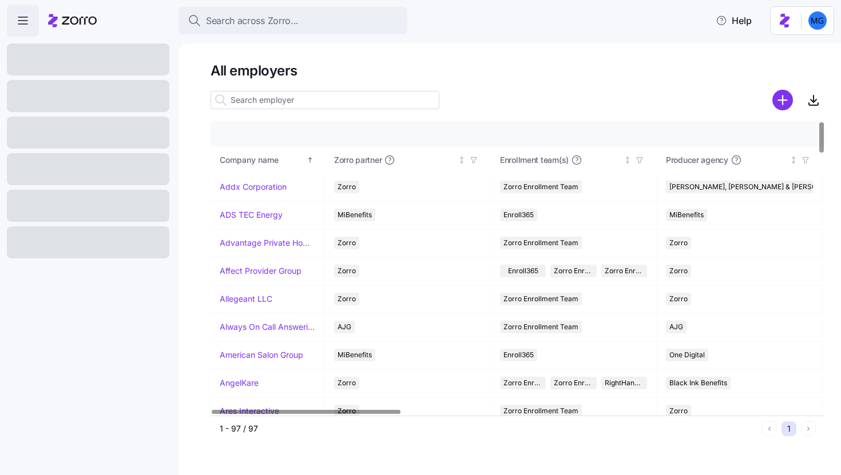
click at [277, 97] on input at bounding box center [325, 100] width 229 height 18
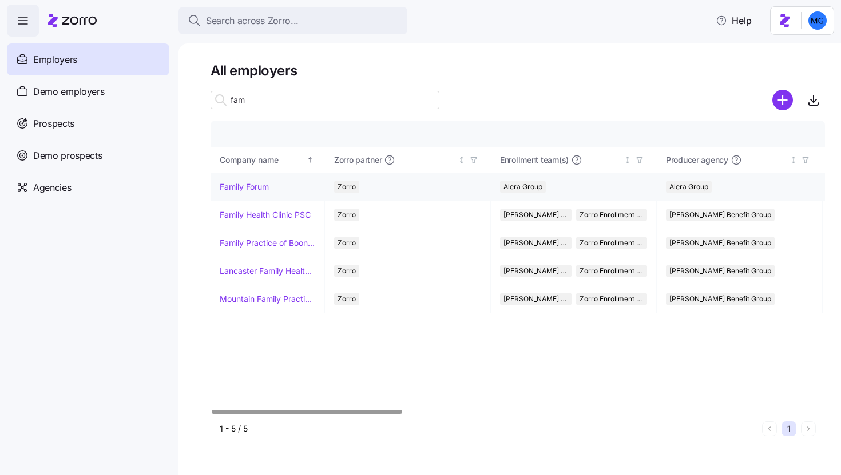
type input "fam"
click at [237, 185] on link "Family Forum" at bounding box center [244, 186] width 49 height 11
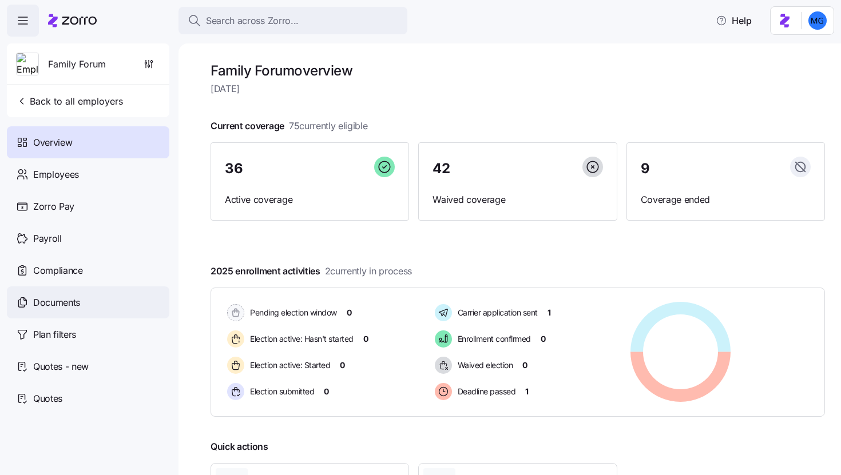
click at [100, 307] on div "Documents" at bounding box center [88, 303] width 162 height 32
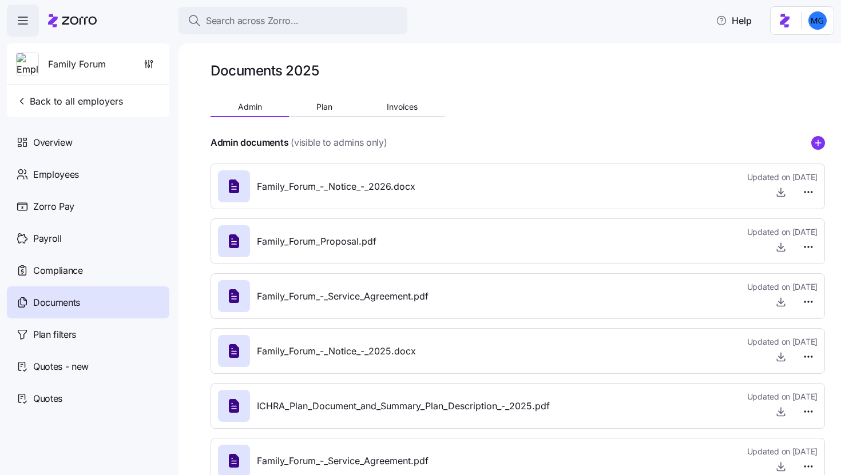
click at [521, 247] on div "Family_Forum_Proposal.pdf Updated on [DATE]" at bounding box center [518, 241] width 600 height 31
click at [775, 247] on icon "button" at bounding box center [780, 246] width 11 height 11
